Goal: Task Accomplishment & Management: Manage account settings

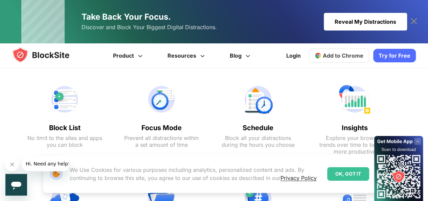
scroll to position [511, 0]
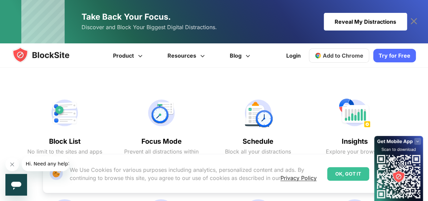
click at [70, 128] on div "Block List No limit to the sites and apps you can block" at bounding box center [65, 132] width 88 height 91
click at [37, 161] on span "Hi. Need any help?" at bounding box center [48, 163] width 45 height 5
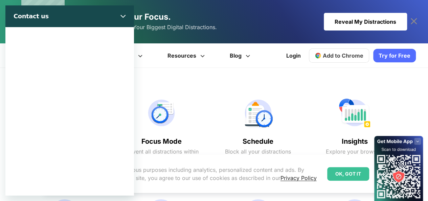
scroll to position [0, 0]
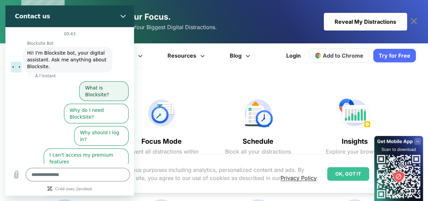
click at [108, 85] on button "What is Blocksite?" at bounding box center [103, 91] width 49 height 20
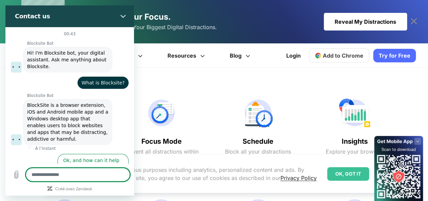
scroll to position [4, 0]
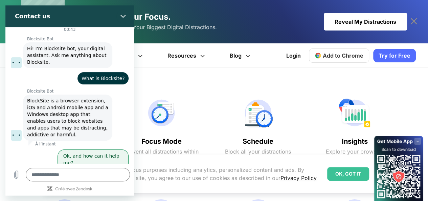
click at [83, 158] on button "Ok, and how can it help me?" at bounding box center [93, 159] width 71 height 20
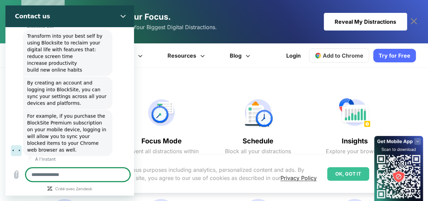
scroll to position [501, 0]
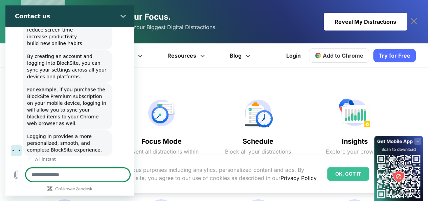
type textarea "*"
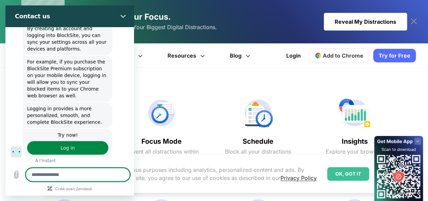
scroll to position [197, 0]
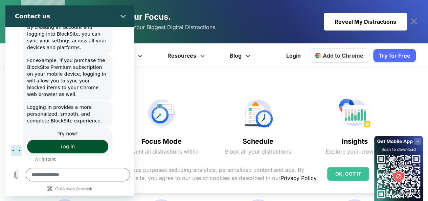
click at [80, 147] on link "Log in" at bounding box center [67, 146] width 81 height 14
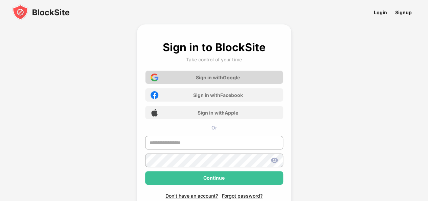
click at [214, 82] on div "Sign in with Google" at bounding box center [214, 77] width 138 height 14
